Goal: Task Accomplishment & Management: Manage account settings

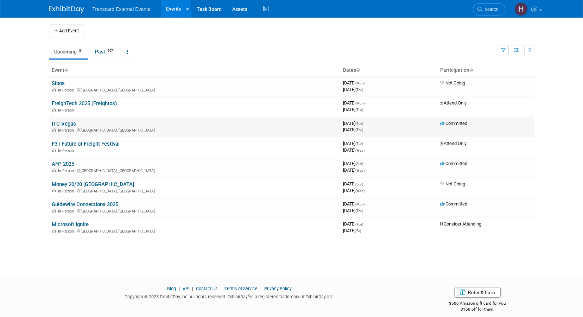
click at [72, 122] on link "ITC Vegas" at bounding box center [64, 124] width 24 height 6
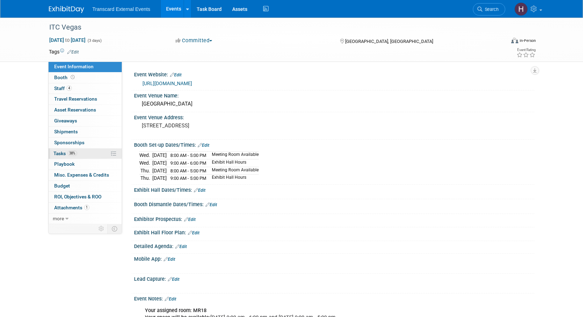
click at [80, 156] on link "38% Tasks 38%" at bounding box center [85, 153] width 73 height 11
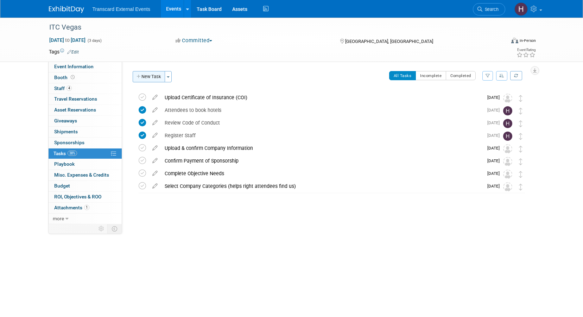
click at [149, 75] on button "New Task" at bounding box center [149, 76] width 32 height 11
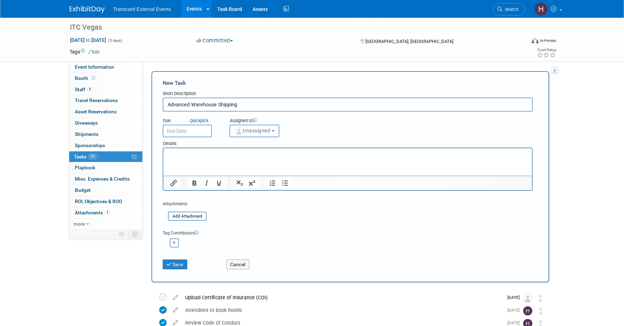
type input "Advanced Warehouse Shipping"
click at [278, 155] on p "Rich Text Area. Press ALT-0 for help." at bounding box center [348, 154] width 361 height 7
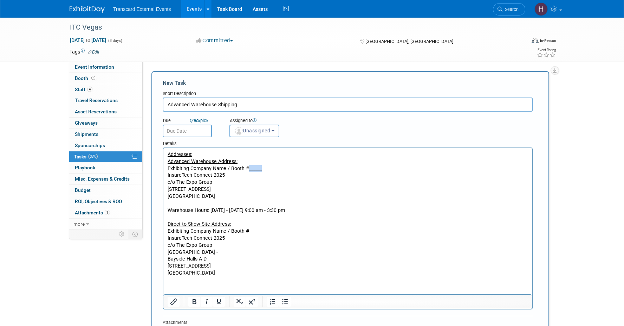
drag, startPoint x: 264, startPoint y: 168, endPoint x: 247, endPoint y: 168, distance: 16.9
click at [247, 168] on p "Exhibiting Company Name / Booth #______" at bounding box center [348, 168] width 361 height 7
click at [240, 169] on p "Exhibiting Company Name / Booth #MR18" at bounding box center [348, 168] width 361 height 7
drag, startPoint x: 226, startPoint y: 168, endPoint x: 166, endPoint y: 168, distance: 60.1
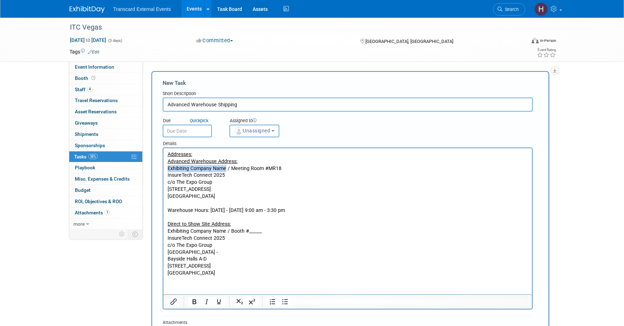
click at [166, 168] on html "Addresses: Advanced Warehouse Address: Exhibiting Company Name / Meeting Room #…" at bounding box center [347, 212] width 369 height 128
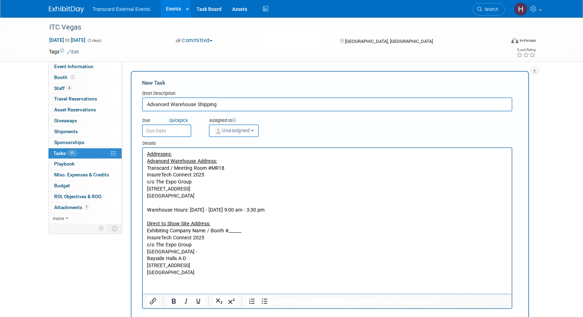
click at [173, 129] on input "text" at bounding box center [166, 130] width 49 height 13
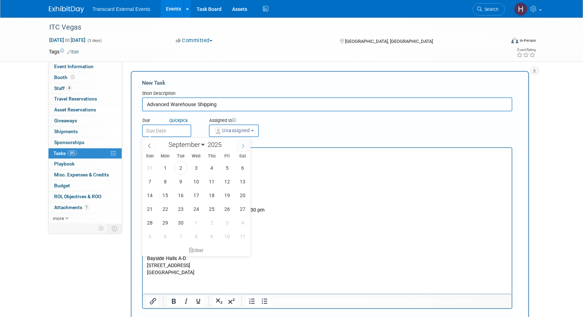
click at [240, 141] on span at bounding box center [243, 146] width 13 height 12
select select "9"
click at [228, 168] on span "3" at bounding box center [227, 168] width 14 height 14
type input "[DATE]"
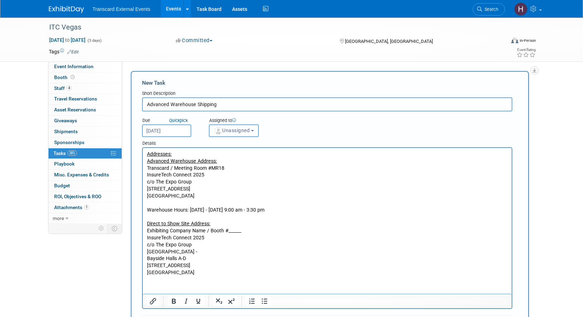
click at [248, 126] on button "Unassigned" at bounding box center [234, 130] width 50 height 13
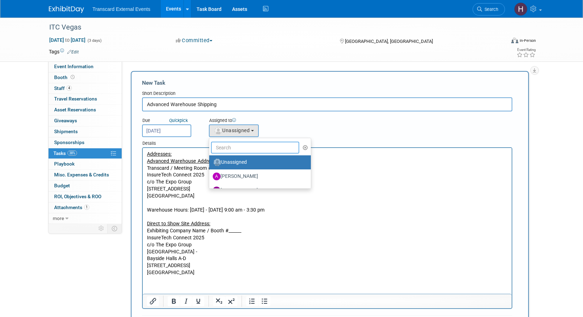
click at [246, 147] on input "text" at bounding box center [255, 148] width 88 height 12
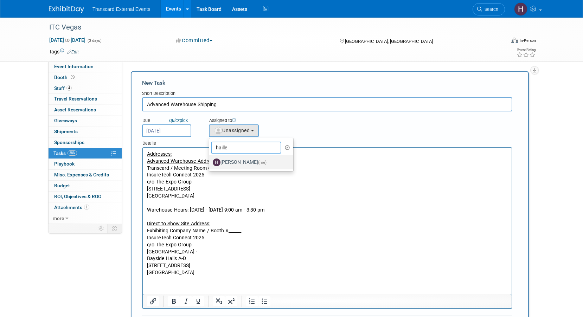
type input "haille"
click at [227, 163] on label "[PERSON_NAME] (me)" at bounding box center [249, 162] width 73 height 11
click at [210, 163] on input "[PERSON_NAME] (me)" at bounding box center [208, 161] width 5 height 5
select select "e70128de-fe53-4dec-bb55-8e358afb8eec"
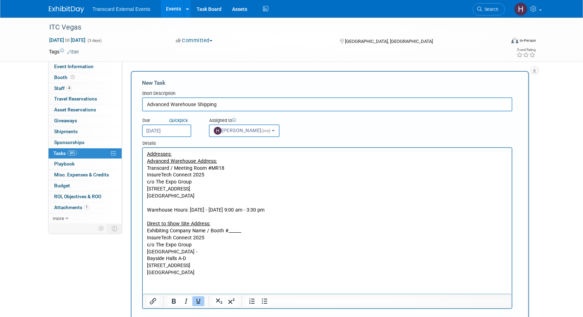
drag, startPoint x: 206, startPoint y: 270, endPoint x: 146, endPoint y: 225, distance: 75.2
click at [146, 225] on html "Addresses: Advanced Warehouse Address: Transcard / Meeting Room #MR18 InsureTec…" at bounding box center [327, 212] width 369 height 128
copy body "Direct to Show Site Address: Exhibiting Company Name / Booth #______ InsureTech…"
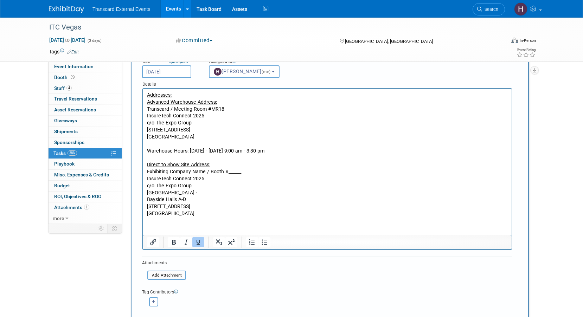
scroll to position [81, 0]
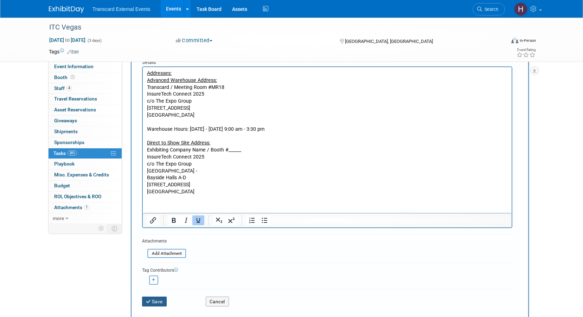
click at [160, 298] on button "Save" at bounding box center [154, 302] width 25 height 10
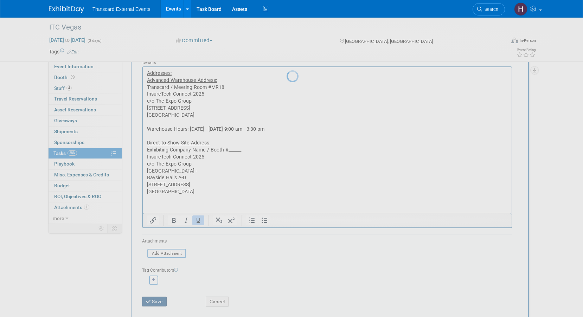
scroll to position [0, 0]
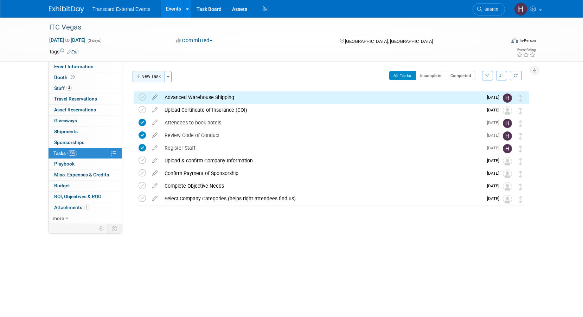
click at [160, 76] on button "New Task" at bounding box center [149, 76] width 32 height 11
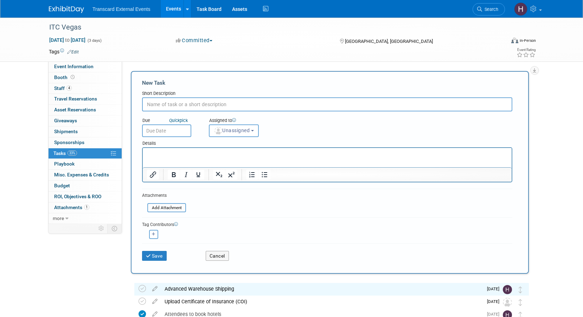
click at [212, 103] on input "text" at bounding box center [327, 104] width 370 height 14
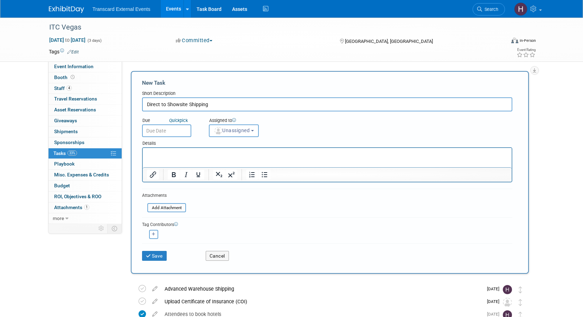
type input "Direct to Showsite Shipping"
click at [208, 157] on p "Rich Text Area. Press ALT-0 for help." at bounding box center [327, 154] width 361 height 7
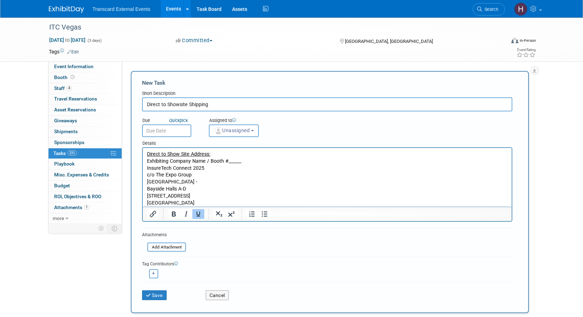
click at [176, 128] on input "text" at bounding box center [166, 130] width 49 height 13
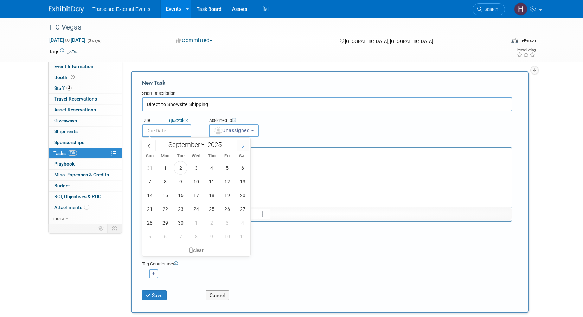
click at [242, 148] on span at bounding box center [243, 146] width 13 height 12
select select "9"
click at [162, 193] on span "13" at bounding box center [165, 195] width 14 height 14
type input "[DATE]"
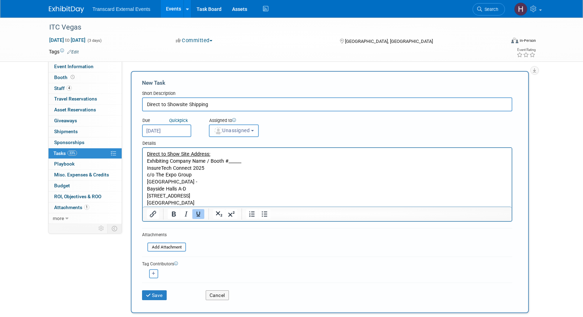
click at [231, 131] on span "Unassigned" at bounding box center [232, 131] width 36 height 6
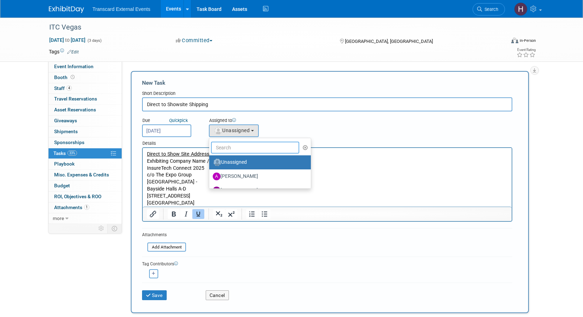
click at [250, 144] on input "text" at bounding box center [255, 148] width 88 height 12
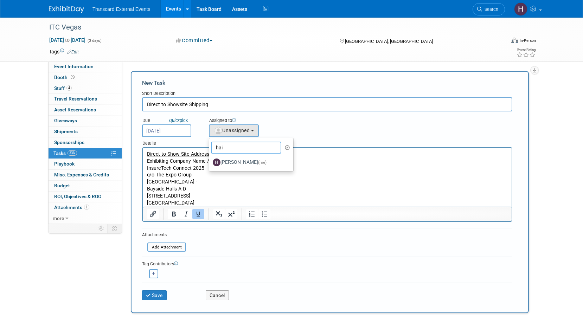
type input "Haille"
click at [198, 163] on p "Exhibiting Company Name / Booth #______" at bounding box center [327, 161] width 361 height 7
click at [239, 182] on p "[GEOGRAPHIC_DATA] -" at bounding box center [327, 182] width 361 height 7
click at [234, 162] on label "[PERSON_NAME] (me)" at bounding box center [249, 162] width 73 height 11
click at [210, 162] on input "[PERSON_NAME] (me)" at bounding box center [208, 161] width 5 height 5
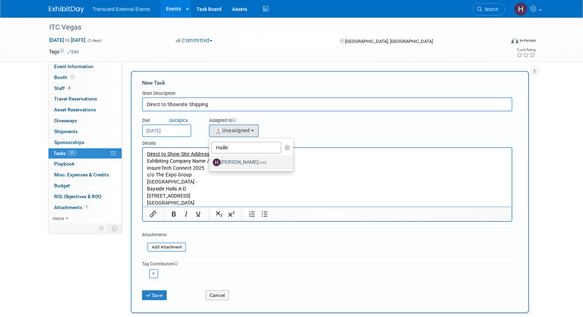
select select "e70128de-fe53-4dec-bb55-8e358afb8eec"
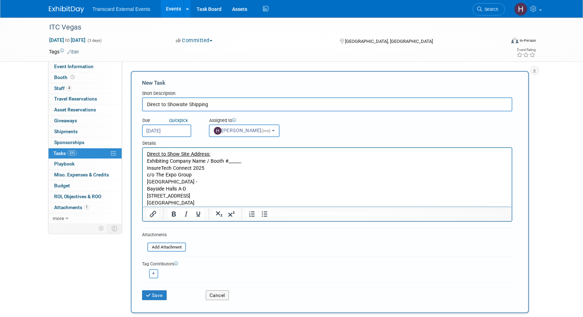
click at [214, 161] on p "Exhibiting Company Name / Booth #______" at bounding box center [327, 161] width 361 height 7
drag, startPoint x: 239, startPoint y: 162, endPoint x: 212, endPoint y: 162, distance: 27.4
click at [212, 163] on p "Exhibiting Company Name / Booth #______" at bounding box center [327, 161] width 361 height 7
click at [257, 161] on p "Exhibiting Company Name / Meeting Room #_" at bounding box center [327, 161] width 361 height 7
drag, startPoint x: 205, startPoint y: 162, endPoint x: 147, endPoint y: 163, distance: 57.7
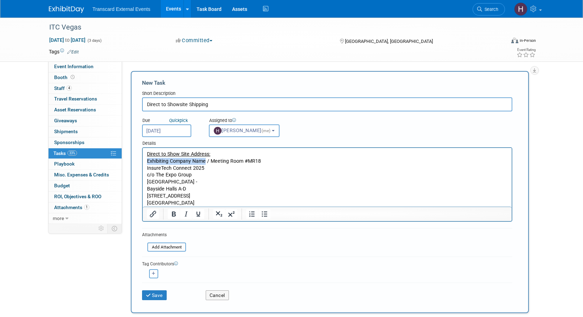
click at [147, 163] on p "Exhibiting Company Name / Meeting Room #MR18" at bounding box center [327, 161] width 361 height 7
click at [310, 182] on p "[GEOGRAPHIC_DATA] -" at bounding box center [327, 182] width 361 height 7
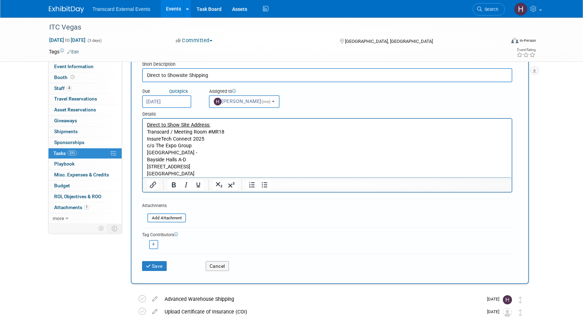
scroll to position [38, 0]
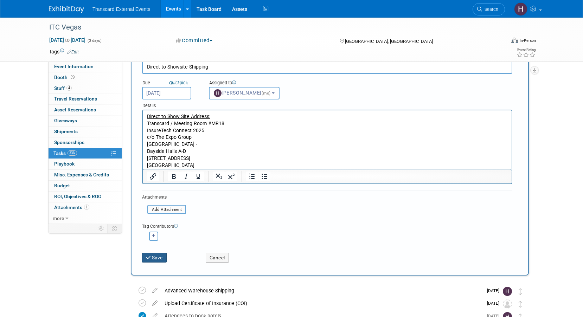
click at [160, 257] on button "Save" at bounding box center [154, 258] width 25 height 10
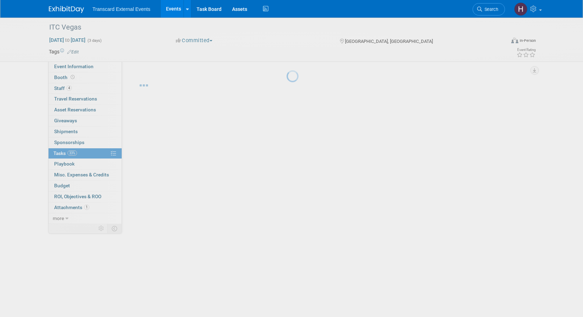
scroll to position [0, 0]
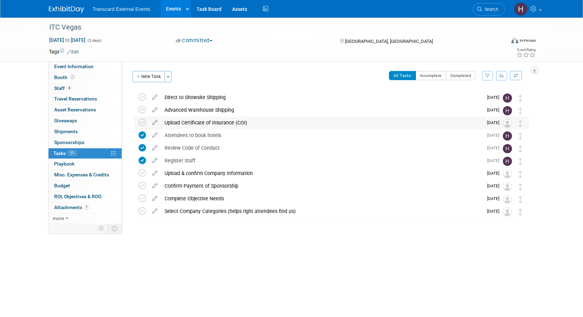
click at [217, 120] on div "Upload Certificate of Insurance (COI)" at bounding box center [322, 123] width 322 height 12
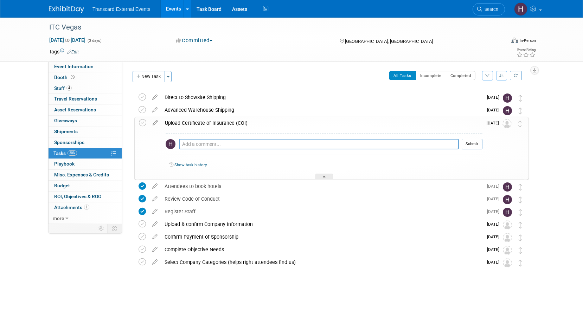
click at [508, 125] on img at bounding box center [506, 123] width 9 height 9
click at [317, 236] on div "Confirm Payment of Sponsorship" at bounding box center [322, 237] width 322 height 12
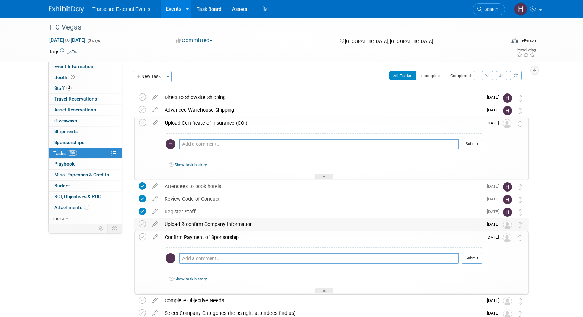
click at [306, 224] on div "Upload & confirm Company Information" at bounding box center [322, 224] width 322 height 12
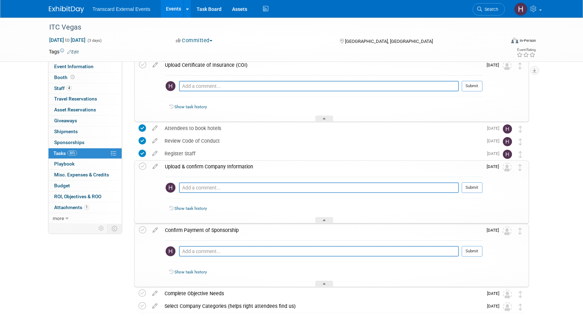
scroll to position [97, 0]
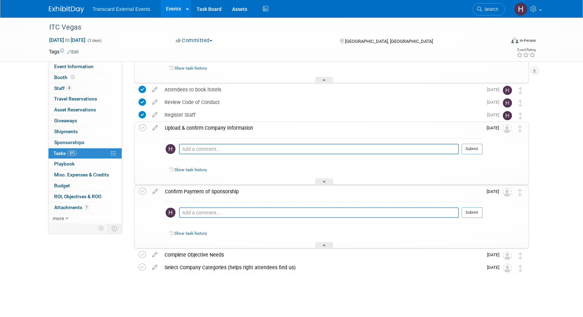
click at [274, 284] on div at bounding box center [330, 281] width 398 height 14
